Goal: Information Seeking & Learning: Learn about a topic

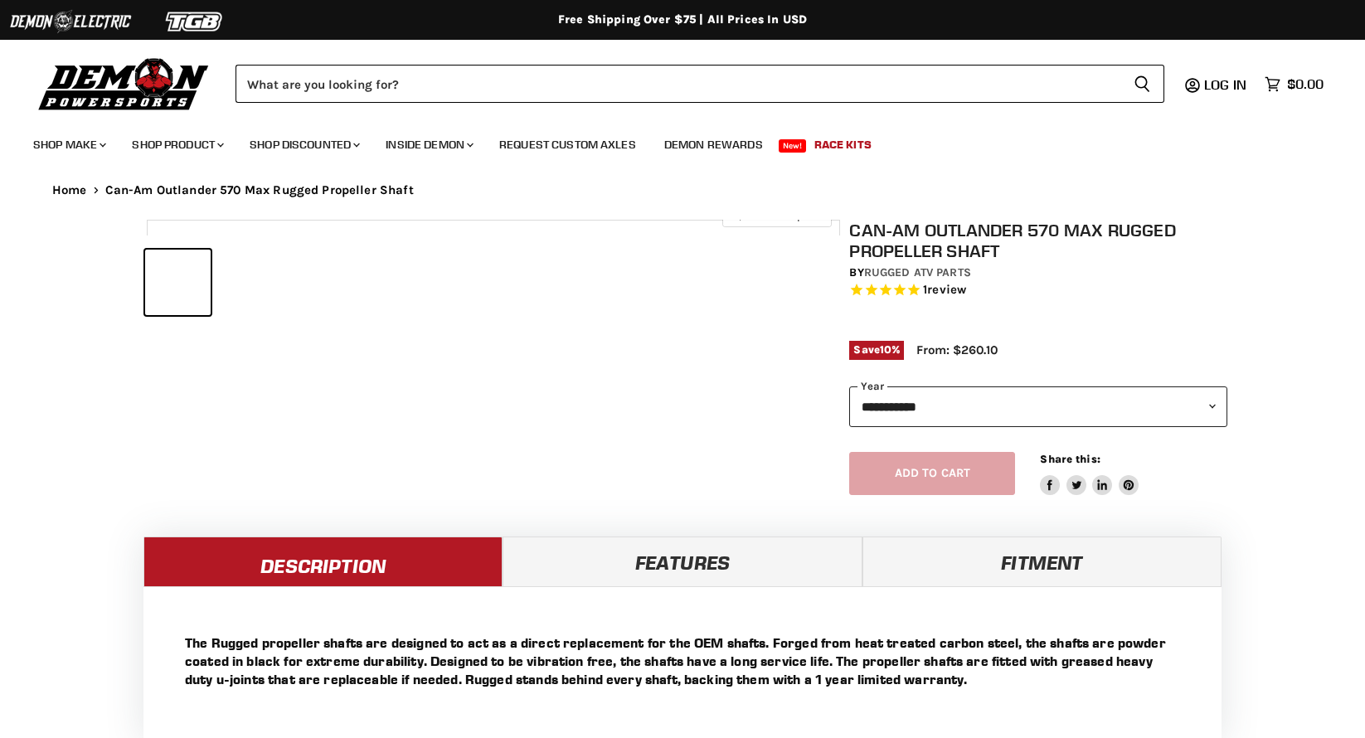
select select "******"
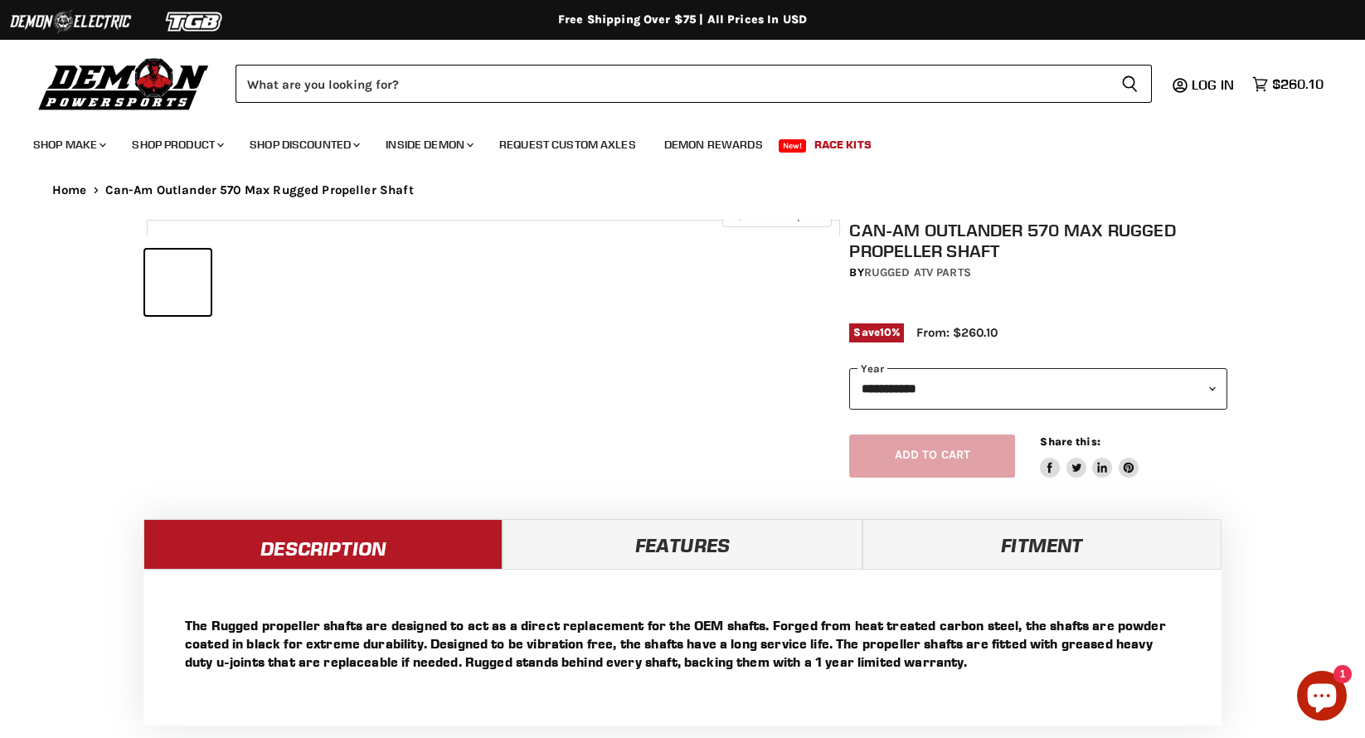
select select "******"
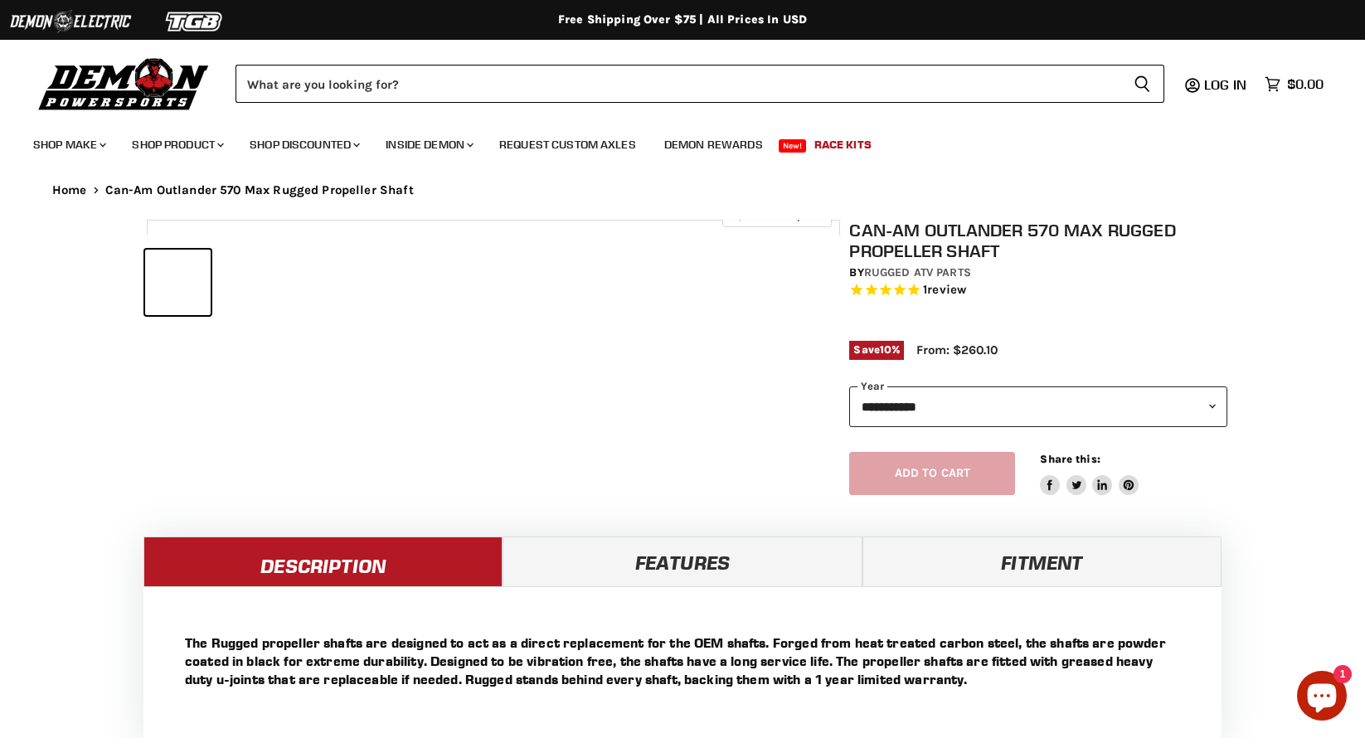
select select "******"
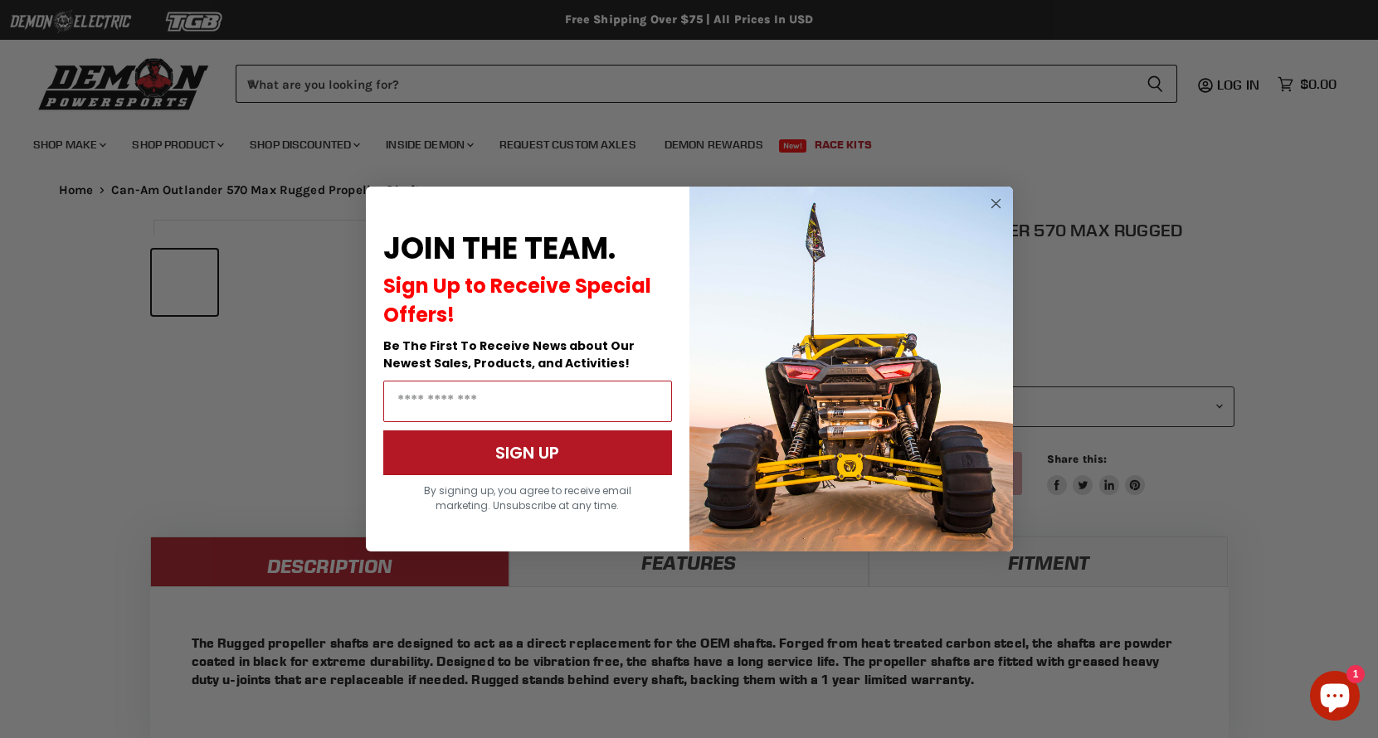
scroll to position [738, 0]
